Goal: Information Seeking & Learning: Check status

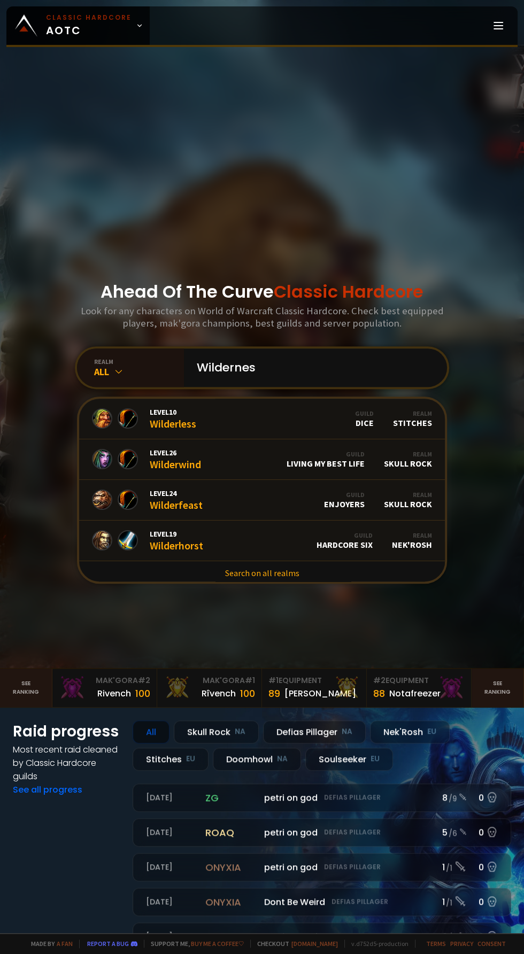
type input "Wilderness"
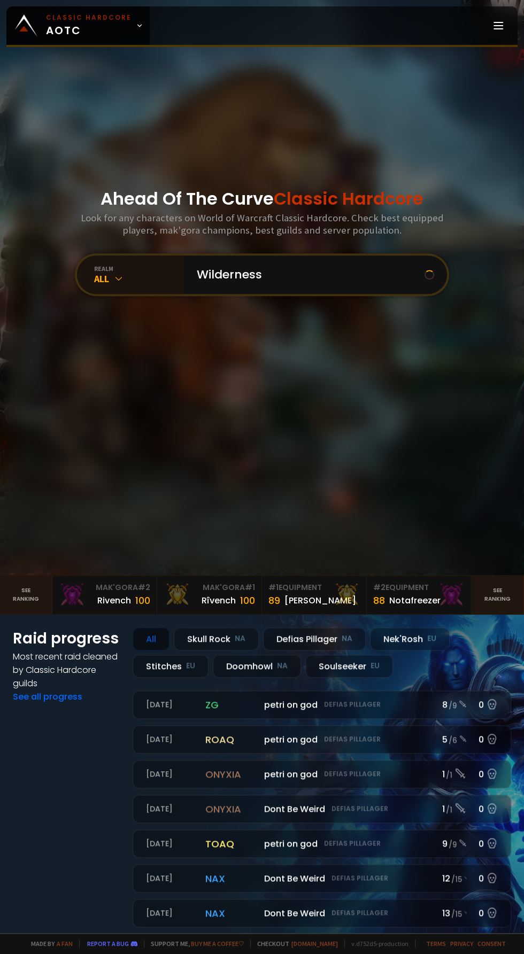
scroll to position [99, 0]
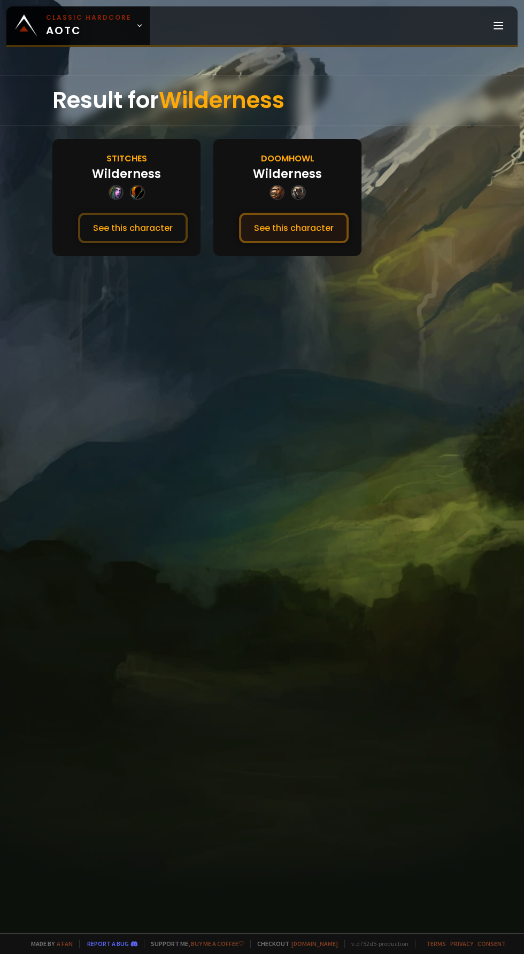
click at [311, 221] on button "See this character" at bounding box center [294, 228] width 110 height 30
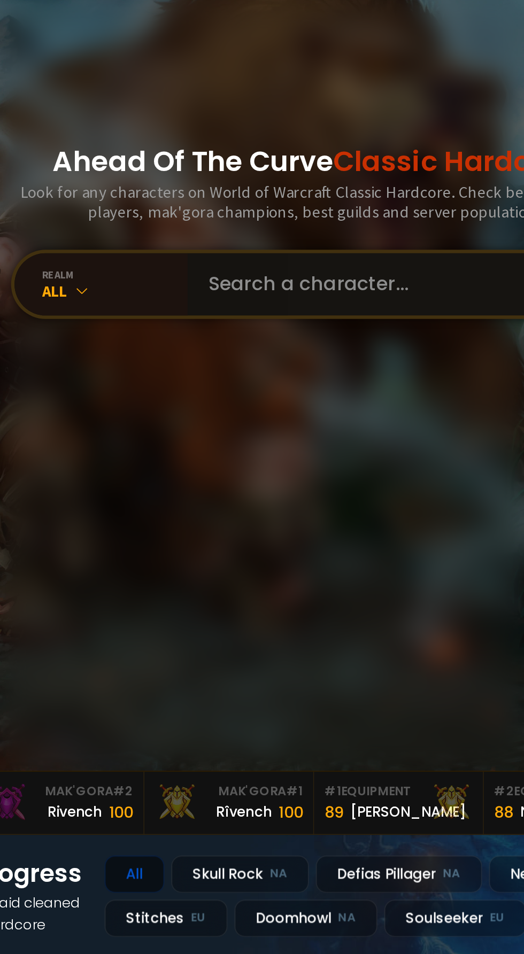
click at [308, 387] on input "text" at bounding box center [312, 368] width 244 height 38
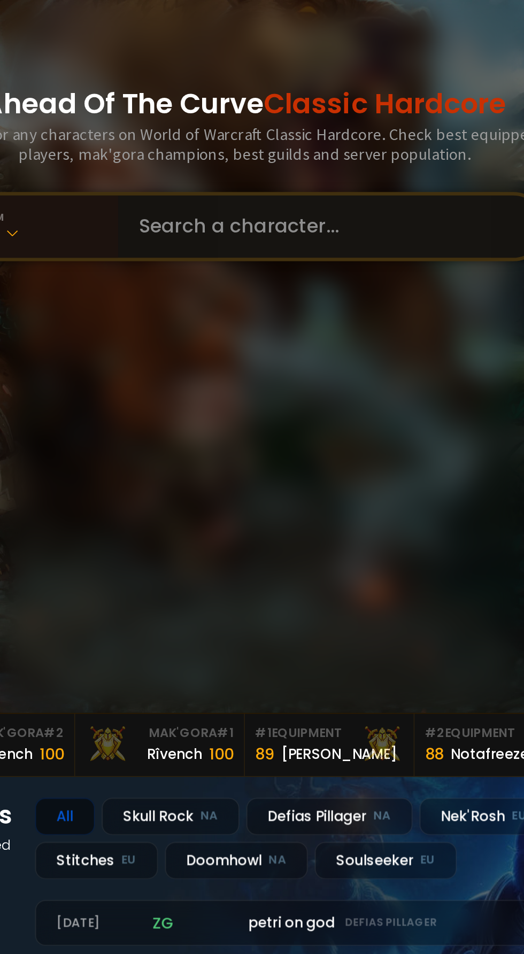
click at [314, 387] on input "text" at bounding box center [312, 368] width 244 height 38
type input "Hordebro"
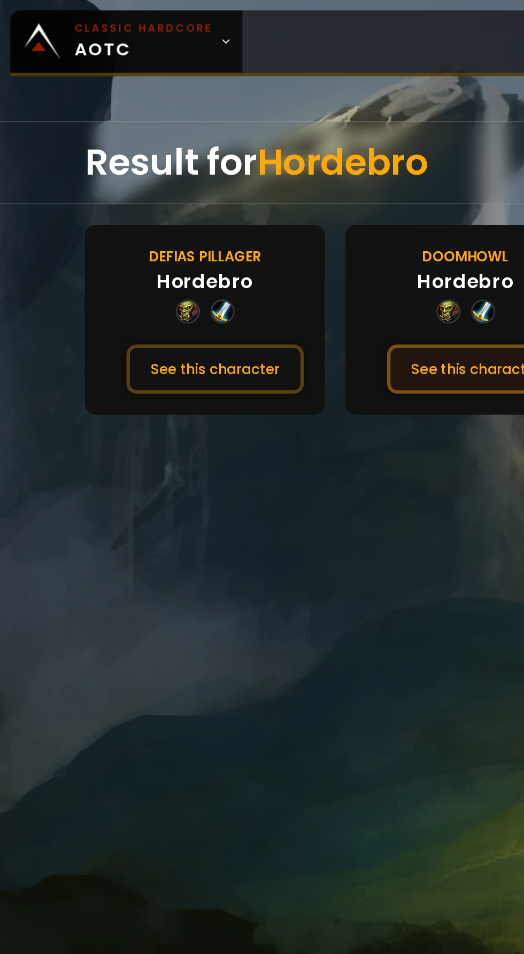
click at [299, 219] on button "See this character" at bounding box center [294, 228] width 110 height 30
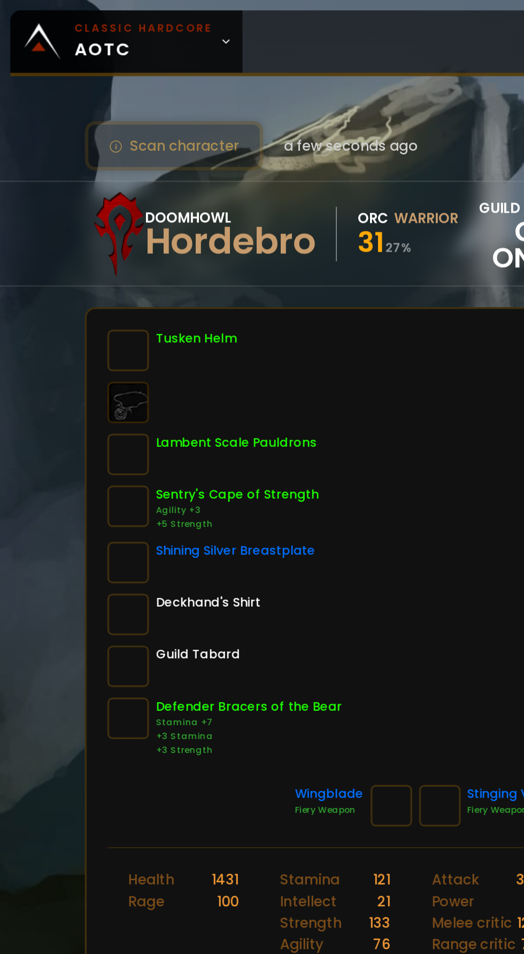
click at [181, 373] on div "Deckhand's Shirt" at bounding box center [138, 380] width 145 height 26
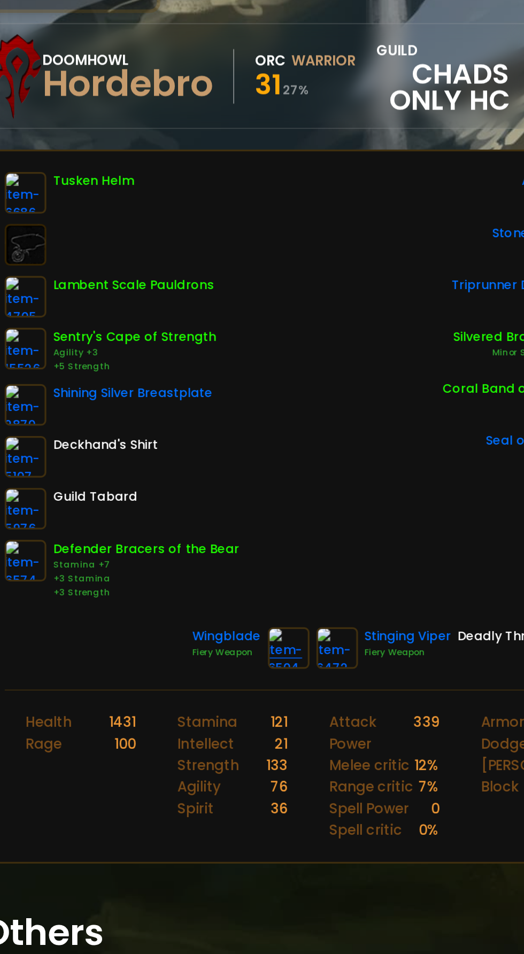
click at [233, 502] on img at bounding box center [242, 498] width 26 height 26
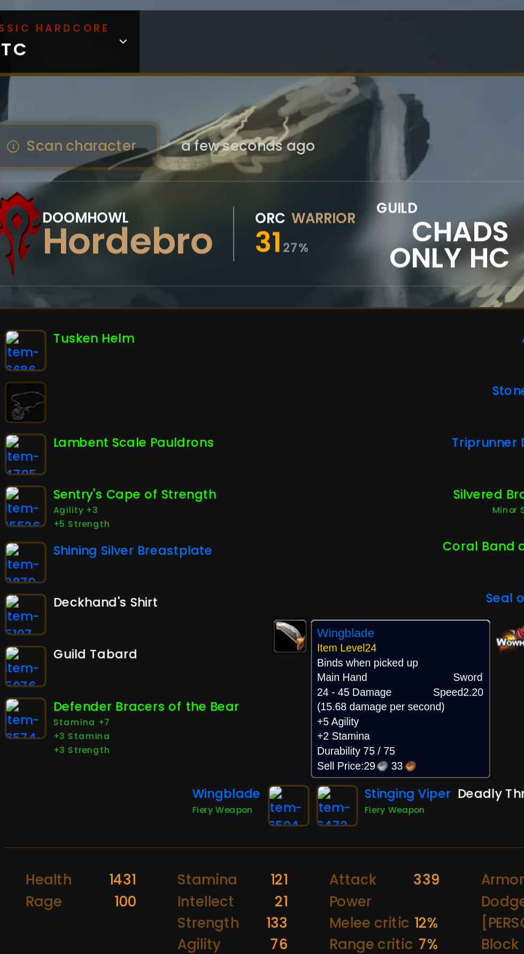
click at [308, 488] on div "Stinging Viper" at bounding box center [315, 490] width 53 height 11
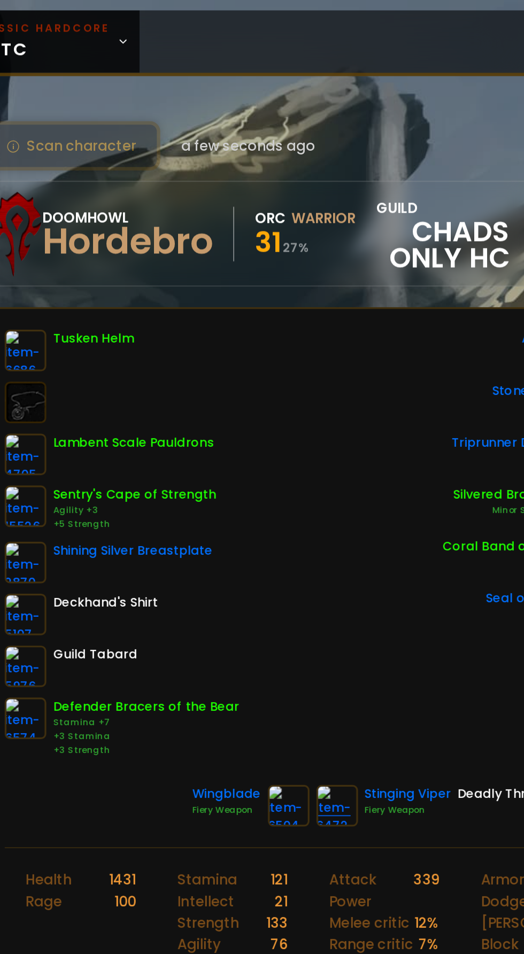
click at [261, 503] on img at bounding box center [272, 498] width 26 height 26
